Goal: Contribute content: Add original content to the website for others to see

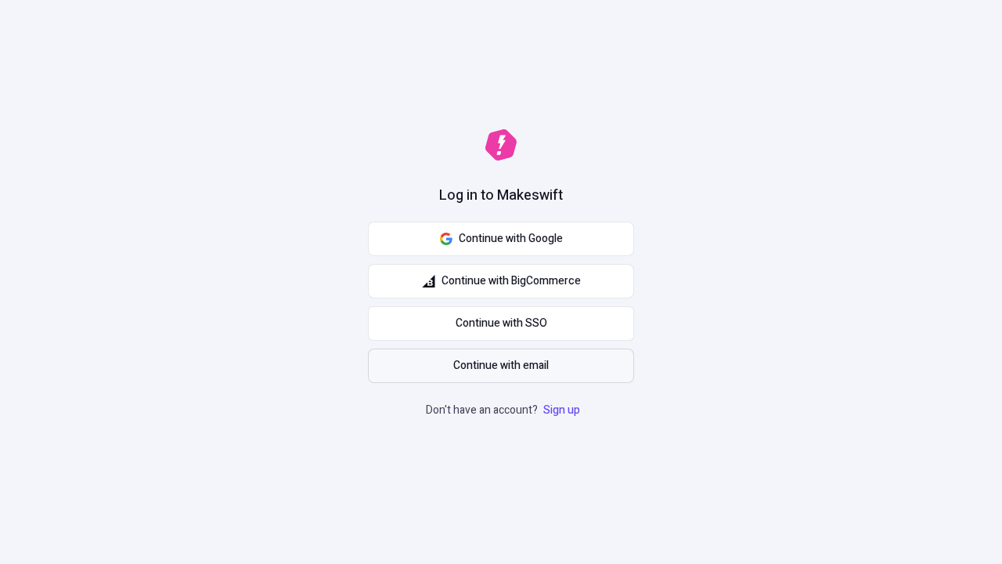
click at [501, 366] on span "Continue with email" at bounding box center [500, 365] width 95 height 17
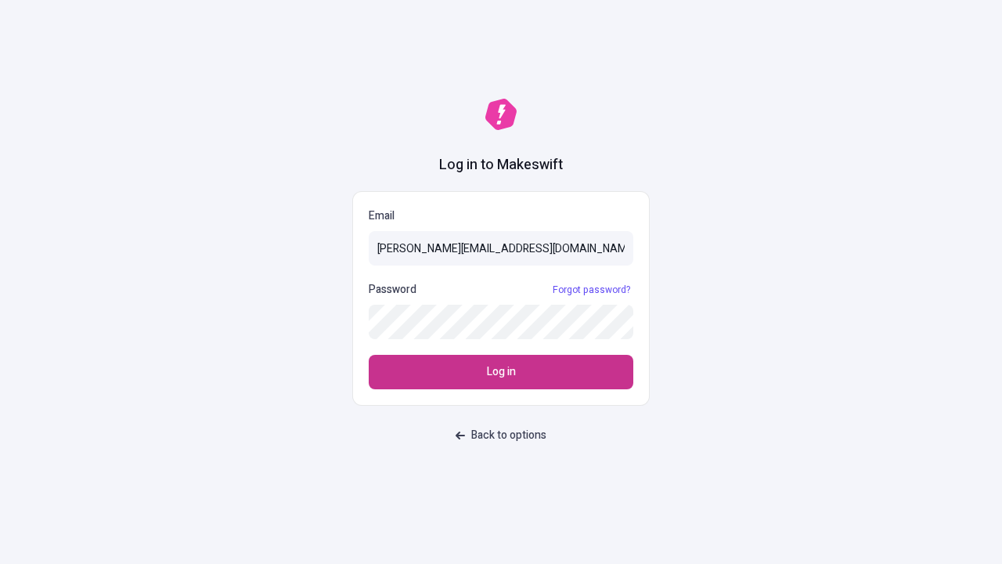
click at [501, 372] on span "Log in" at bounding box center [501, 371] width 29 height 17
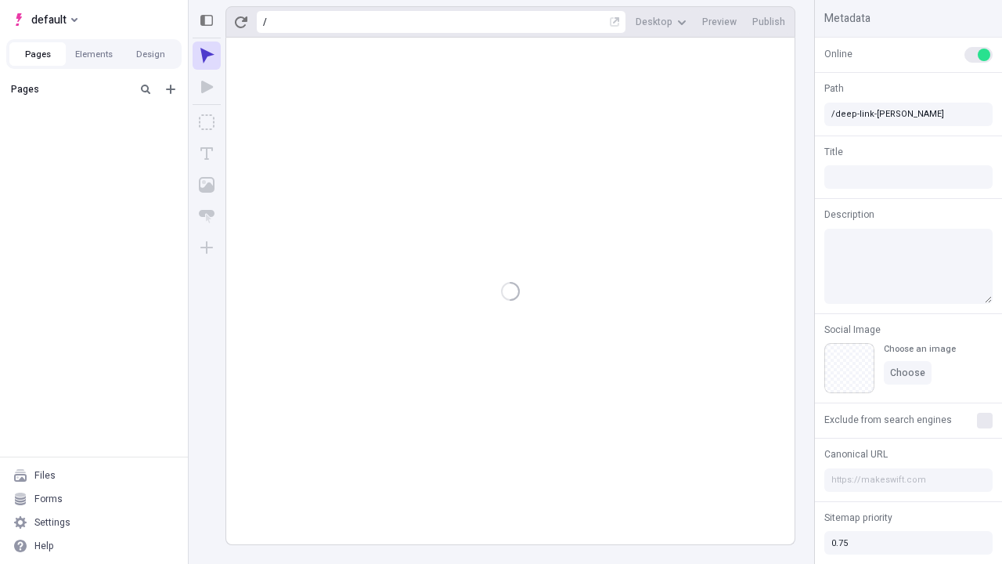
type input "/deep-link-[PERSON_NAME]"
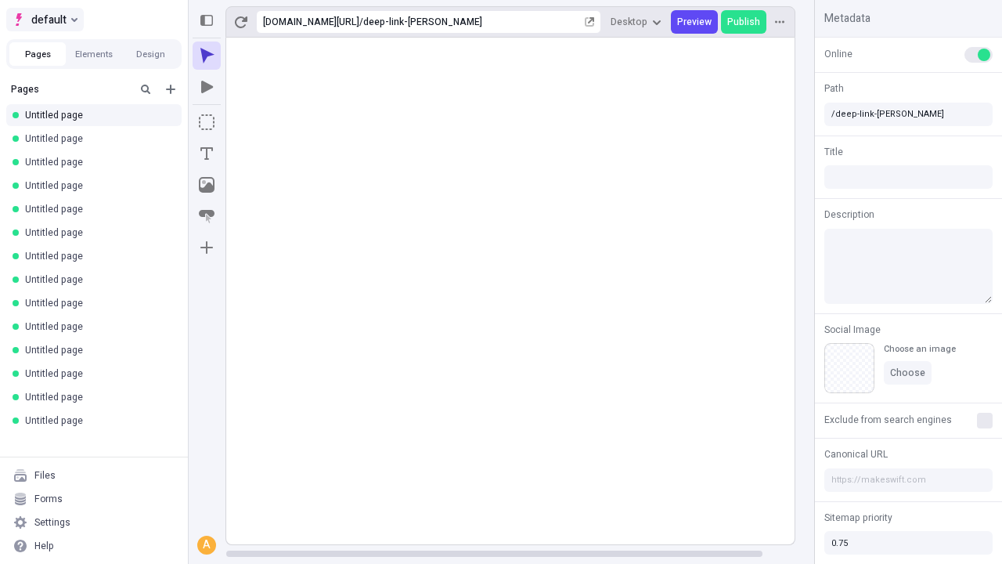
click at [44, 20] on span "default" at bounding box center [48, 19] width 35 height 19
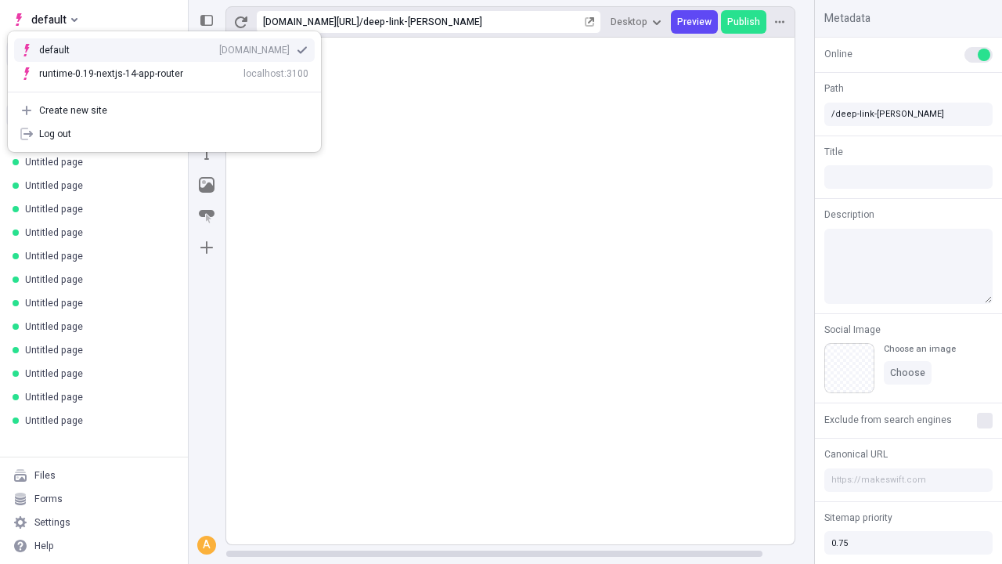
click at [164, 110] on div "Create new site" at bounding box center [173, 110] width 269 height 13
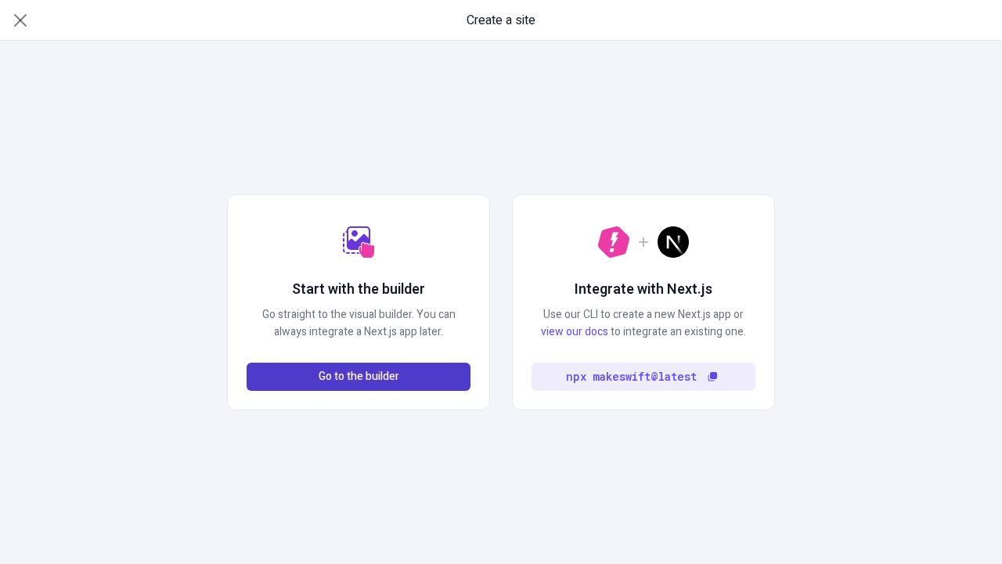
click at [358, 376] on span "Go to the builder" at bounding box center [359, 376] width 81 height 17
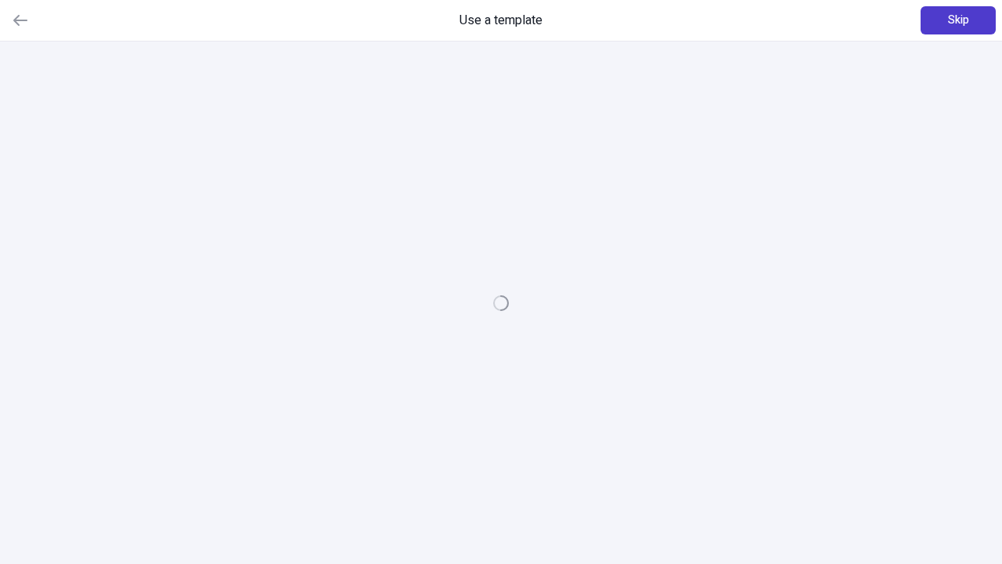
click at [958, 20] on span "Skip" at bounding box center [958, 20] width 21 height 17
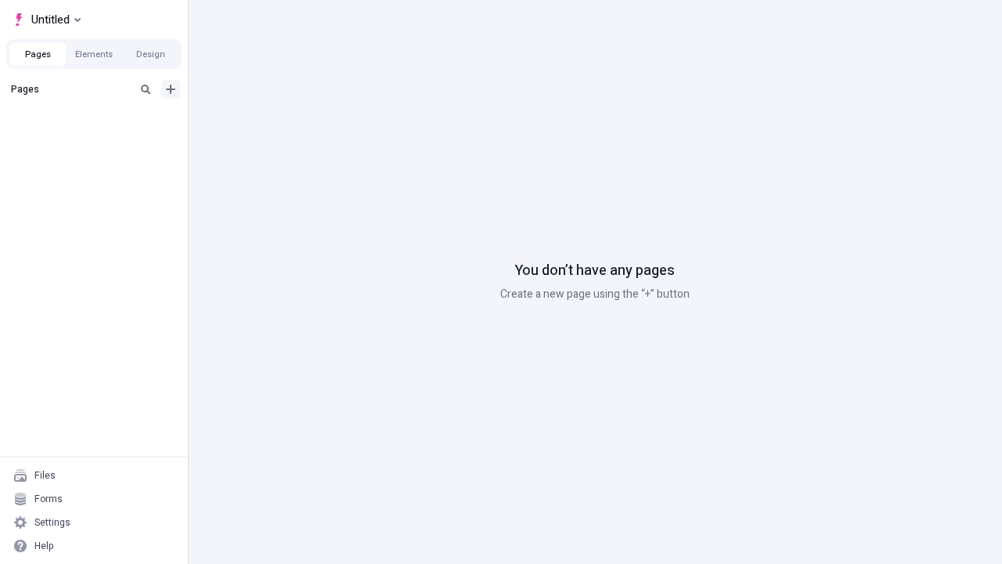
click at [171, 89] on icon "Add new" at bounding box center [170, 89] width 9 height 9
click at [254, 121] on span "Blank page" at bounding box center [262, 121] width 97 height 13
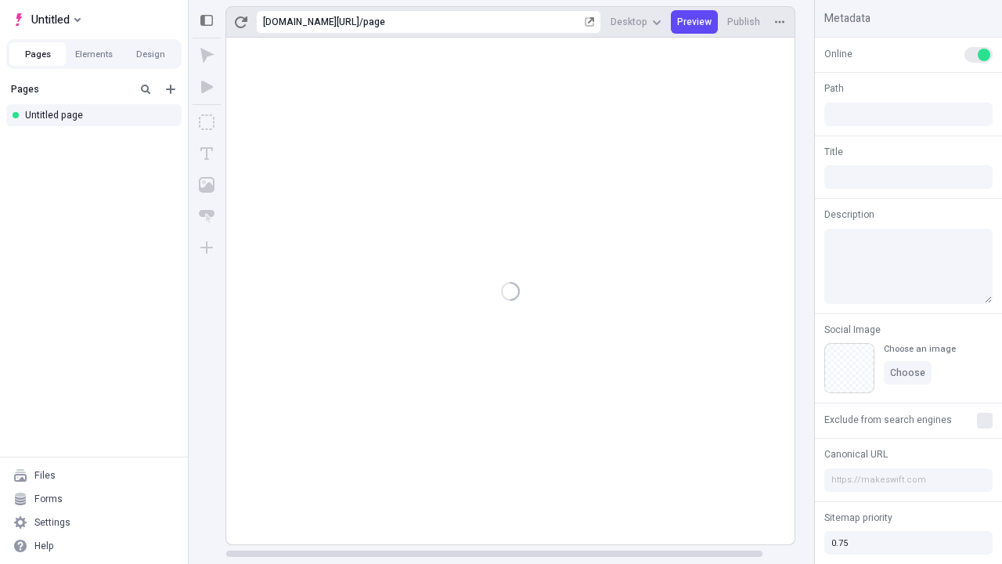
type input "/page"
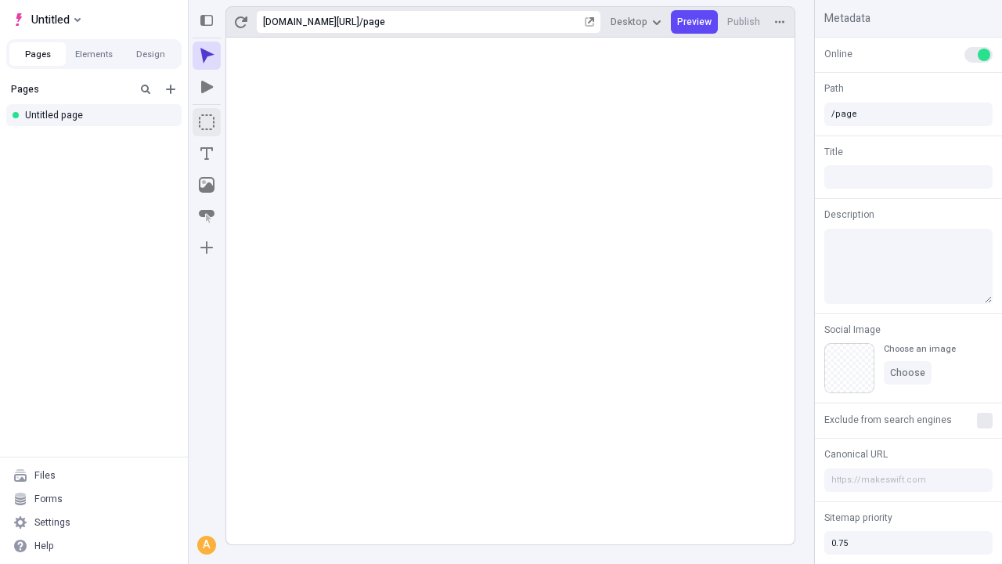
click at [207, 122] on icon "Box" at bounding box center [207, 122] width 16 height 16
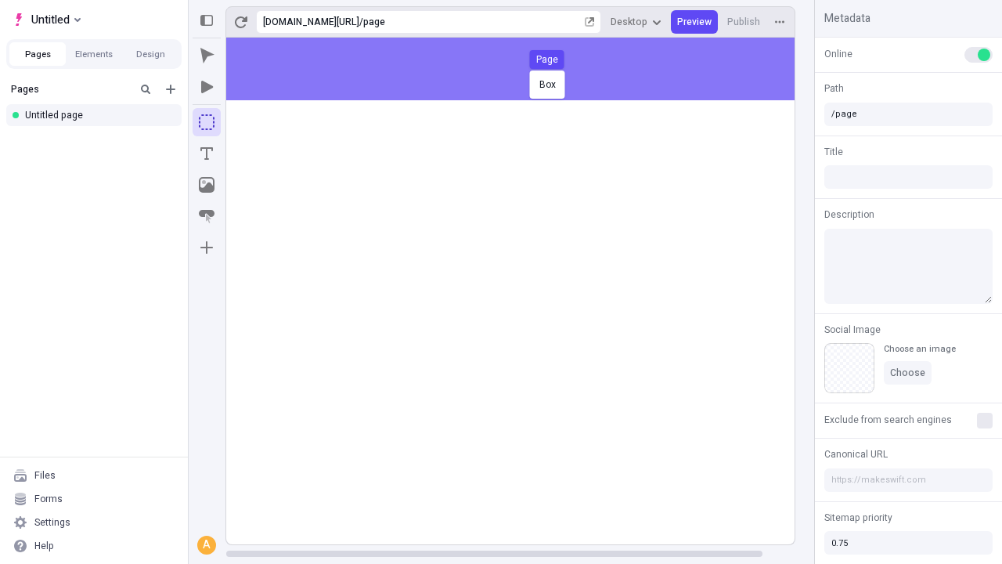
click at [526, 69] on div "Box Page" at bounding box center [501, 282] width 1002 height 564
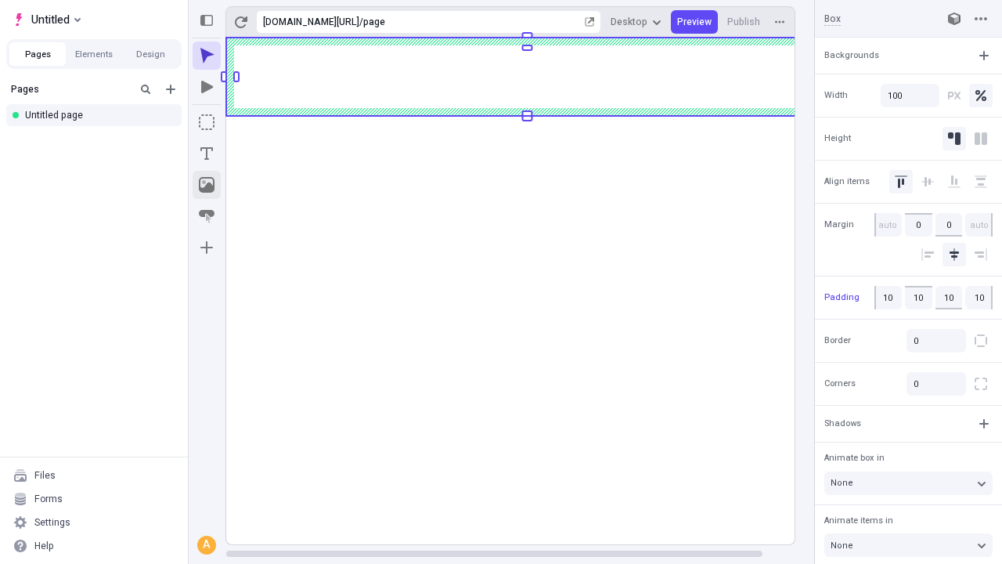
click at [207, 185] on icon "Image" at bounding box center [207, 185] width 16 height 16
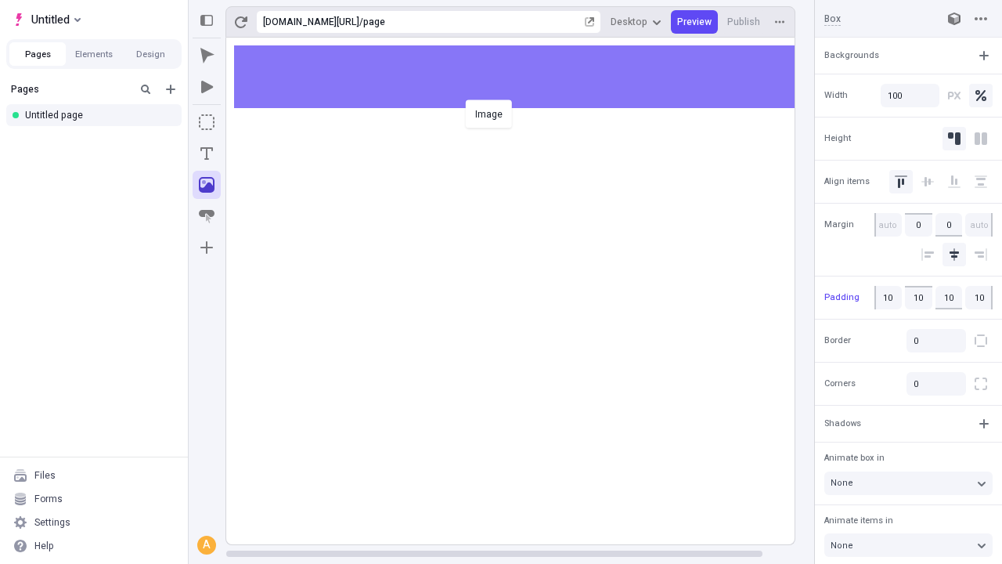
click at [526, 77] on div "Image" at bounding box center [501, 282] width 1002 height 564
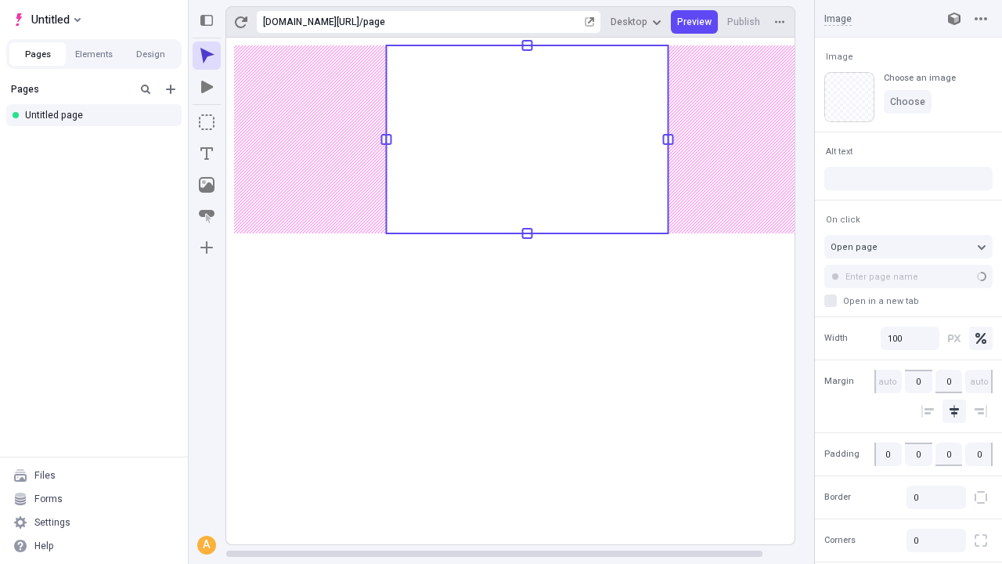
click at [207, 153] on icon "Text" at bounding box center [206, 153] width 13 height 13
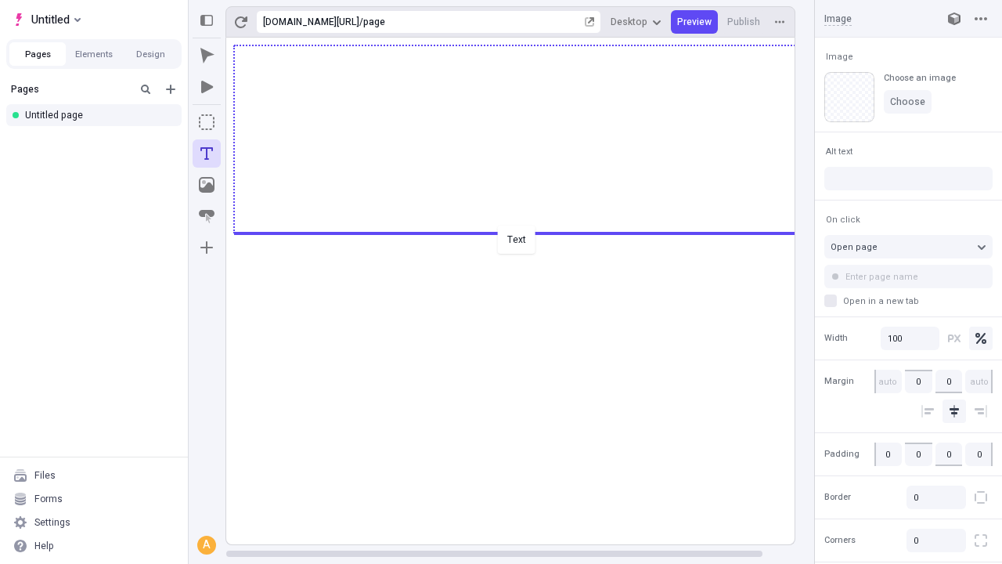
click at [526, 232] on div "Text" at bounding box center [501, 282] width 1002 height 564
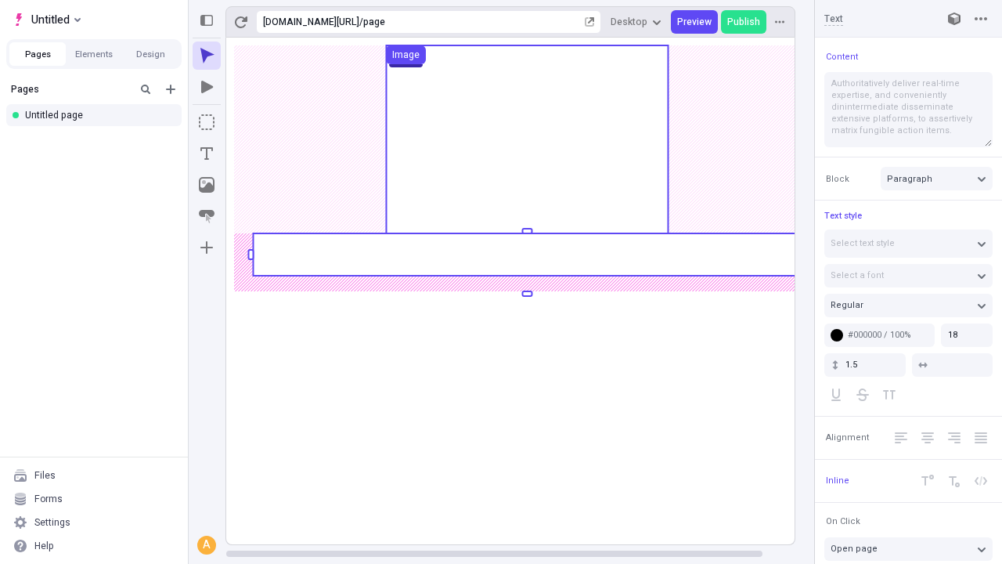
click at [526, 254] on rect at bounding box center [527, 254] width 548 height 42
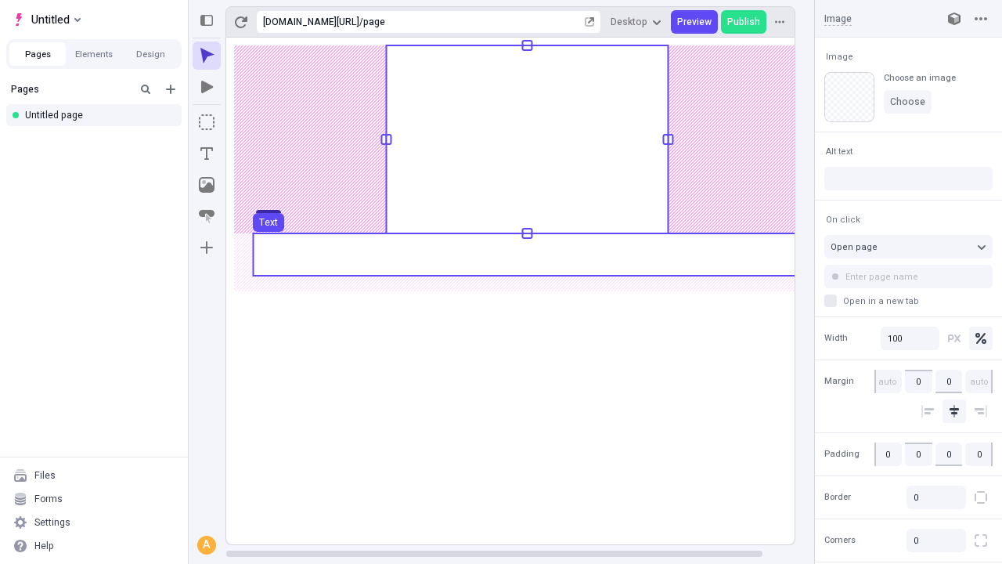
click at [526, 254] on use at bounding box center [527, 254] width 548 height 42
click at [526, 254] on rect at bounding box center [527, 291] width 602 height 506
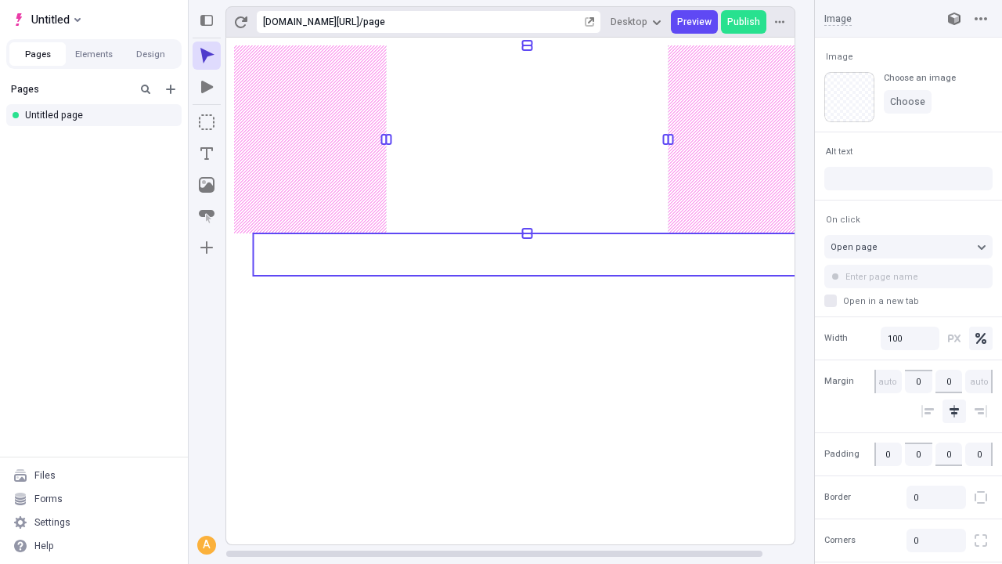
click at [526, 254] on rect at bounding box center [527, 291] width 602 height 506
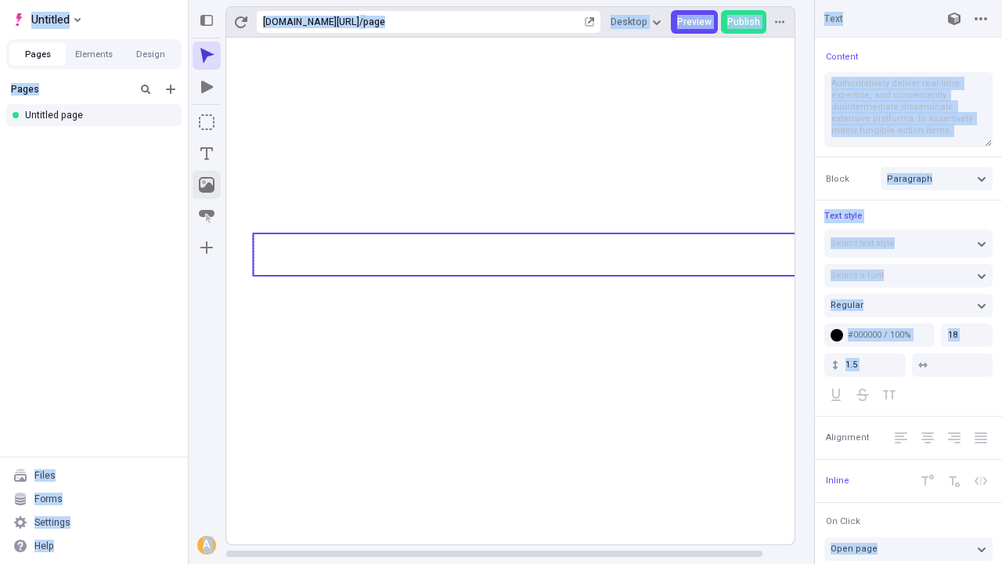
click at [207, 185] on icon "Image" at bounding box center [207, 185] width 16 height 16
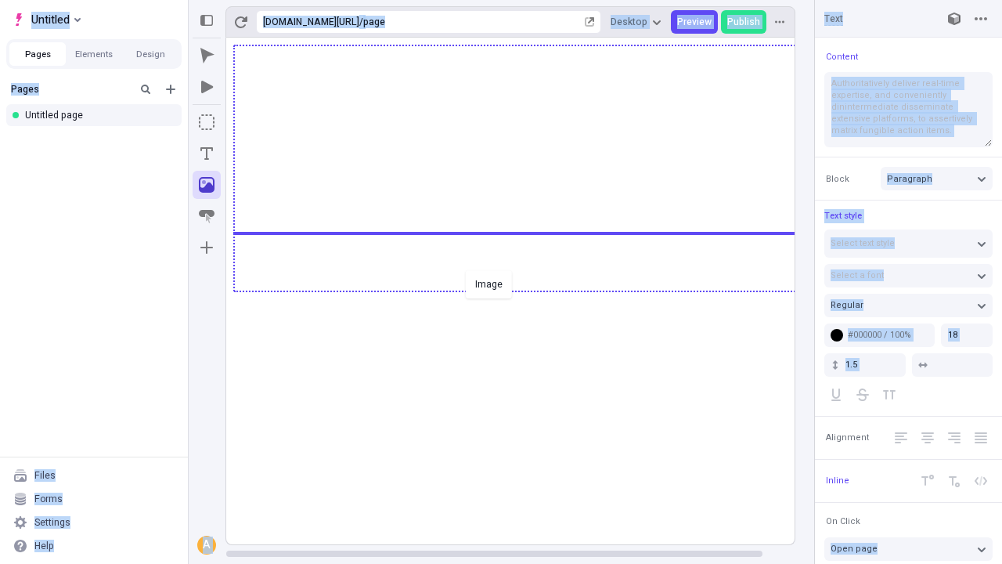
click at [526, 290] on div "Image" at bounding box center [501, 282] width 1002 height 564
